Goal: Task Accomplishment & Management: Manage account settings

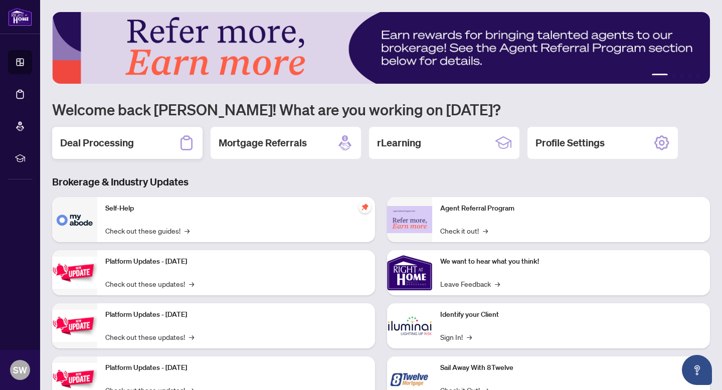
click at [116, 142] on h2 "Deal Processing" at bounding box center [97, 143] width 74 height 14
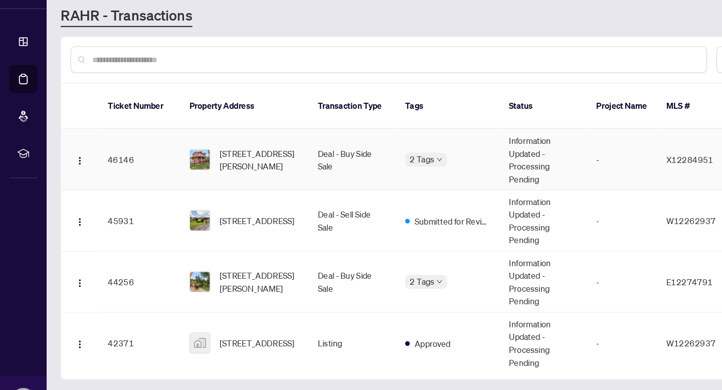
click at [445, 155] on td "Information Updated - Processing Pending" at bounding box center [467, 163] width 75 height 53
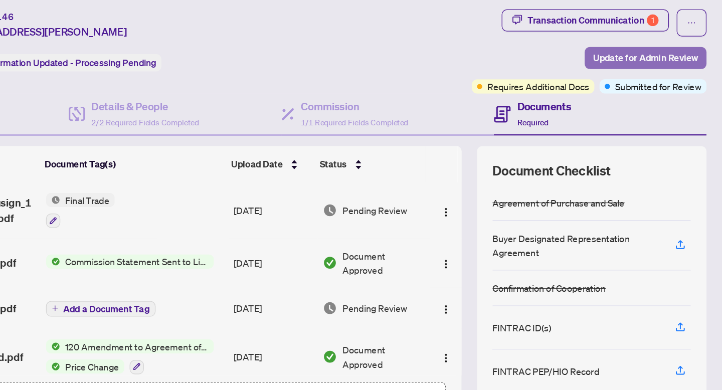
click at [633, 70] on span "Update for Admin Review" at bounding box center [662, 69] width 81 height 16
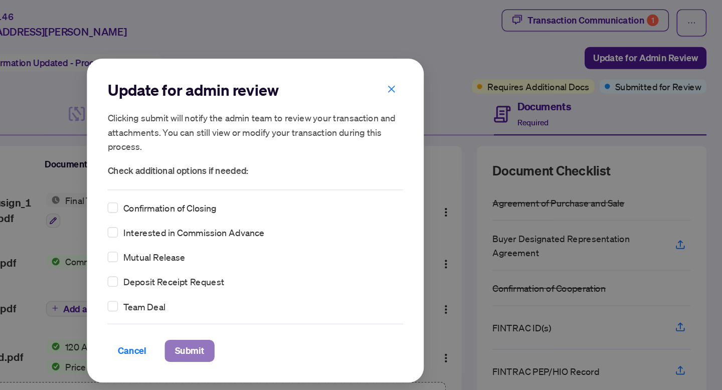
click at [321, 297] on span "Submit" at bounding box center [310, 296] width 23 height 16
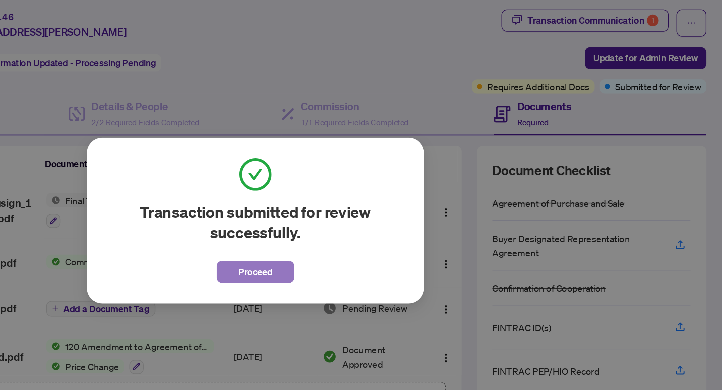
click at [349, 243] on button "Proceed" at bounding box center [361, 234] width 60 height 17
